Goal: Task Accomplishment & Management: Complete application form

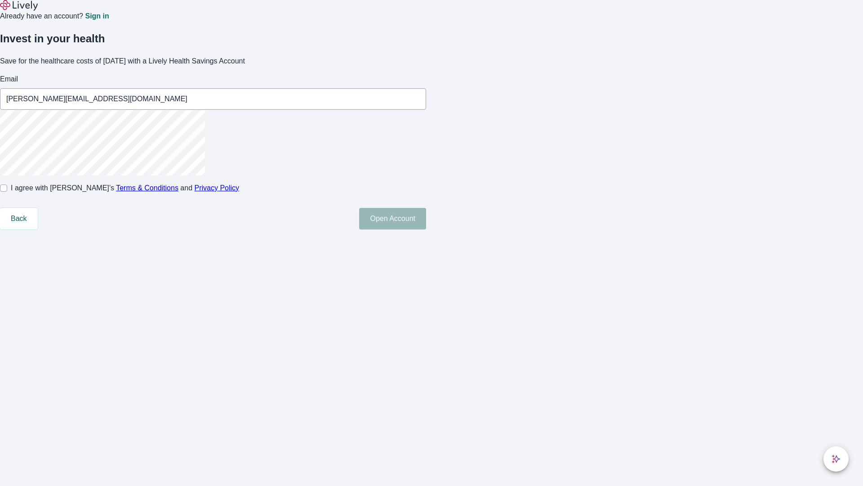
click at [7, 192] on input "I agree with Lively’s Terms & Conditions and Privacy Policy" at bounding box center [3, 187] width 7 height 7
checkbox input "true"
click at [426, 229] on button "Open Account" at bounding box center [392, 219] width 67 height 22
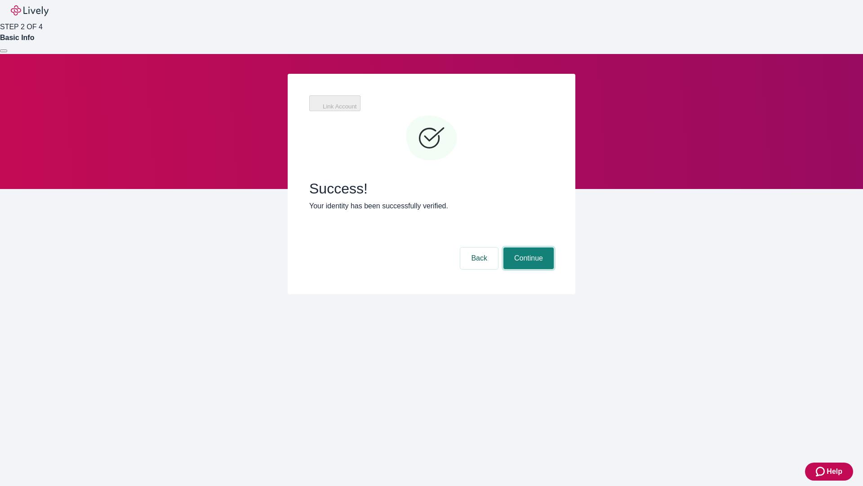
click at [527, 247] on button "Continue" at bounding box center [529, 258] width 50 height 22
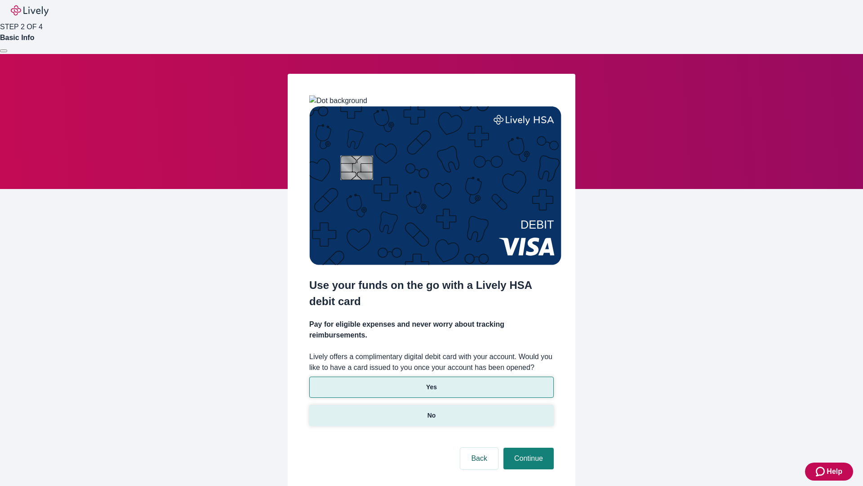
click at [431, 411] on p "No" at bounding box center [432, 415] width 9 height 9
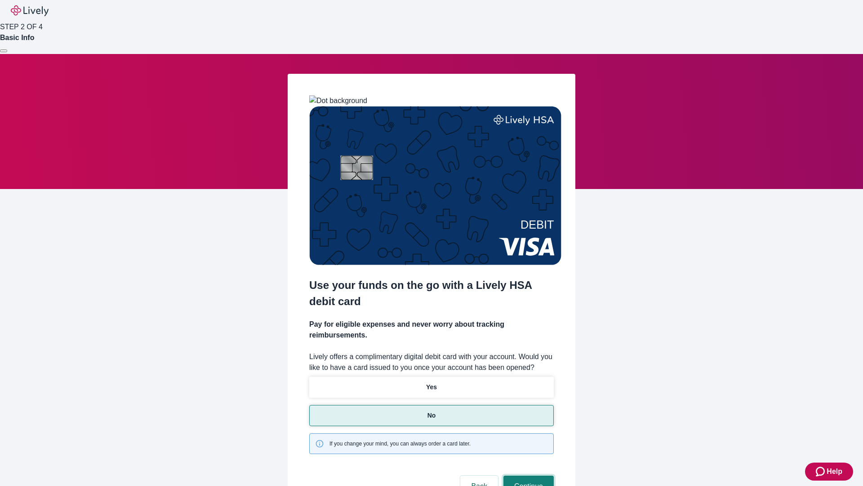
click at [527, 475] on button "Continue" at bounding box center [529, 486] width 50 height 22
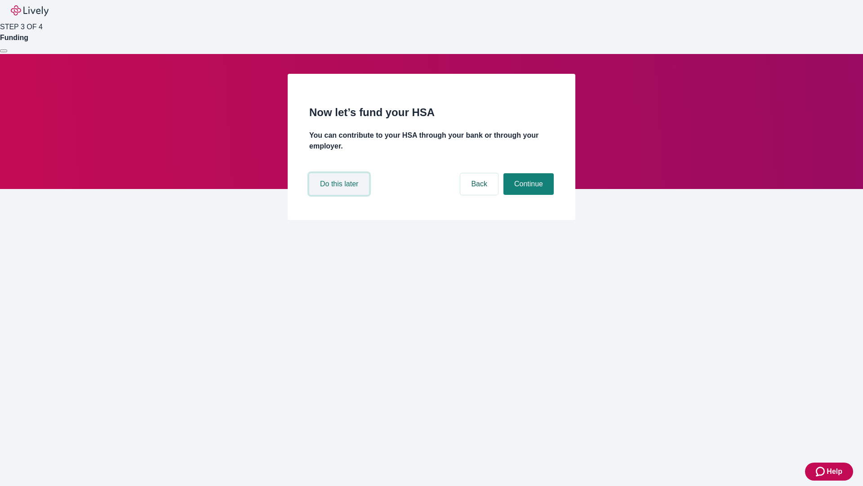
click at [340, 195] on button "Do this later" at bounding box center [339, 184] width 60 height 22
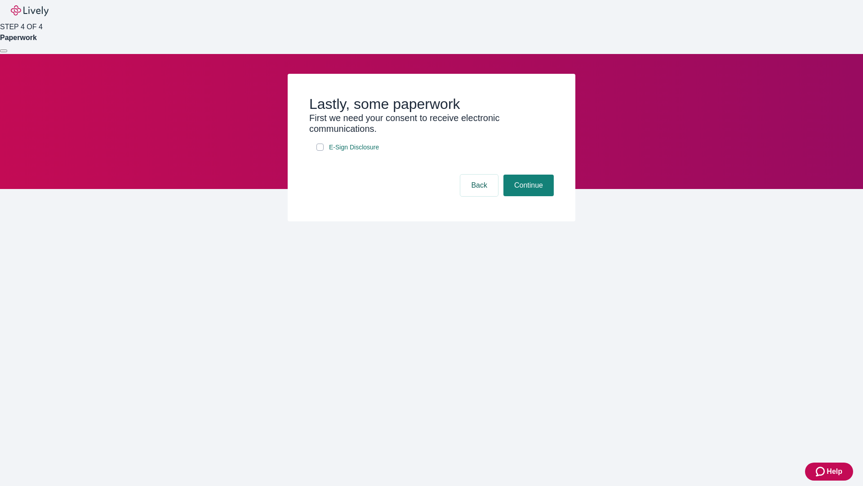
click at [320, 151] on input "E-Sign Disclosure" at bounding box center [320, 146] width 7 height 7
checkbox input "true"
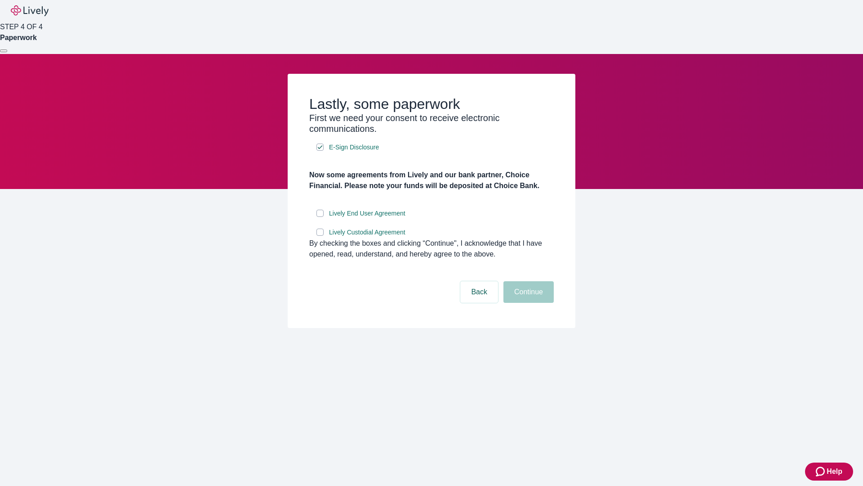
click at [320, 217] on input "Lively End User Agreement" at bounding box center [320, 213] width 7 height 7
checkbox input "true"
click at [320, 236] on input "Lively Custodial Agreement" at bounding box center [320, 231] width 7 height 7
checkbox input "true"
click at [527, 303] on button "Continue" at bounding box center [529, 292] width 50 height 22
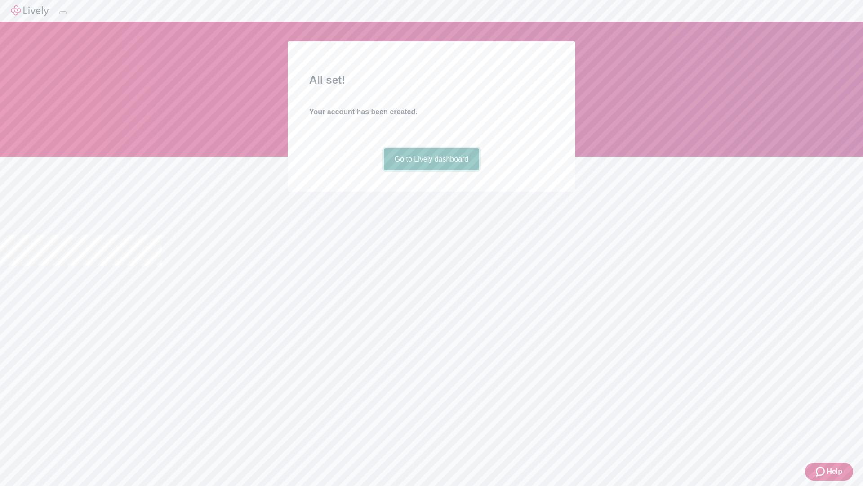
click at [431, 170] on link "Go to Lively dashboard" at bounding box center [432, 159] width 96 height 22
